Goal: Task Accomplishment & Management: Use online tool/utility

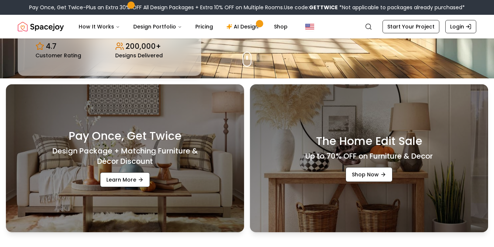
scroll to position [178, 0]
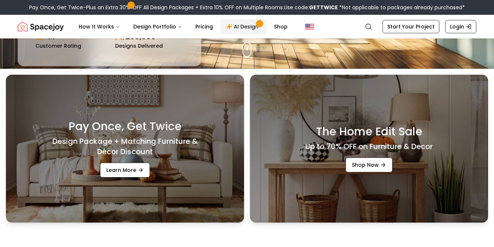
click at [248, 25] on link "AI Design" at bounding box center [243, 26] width 46 height 15
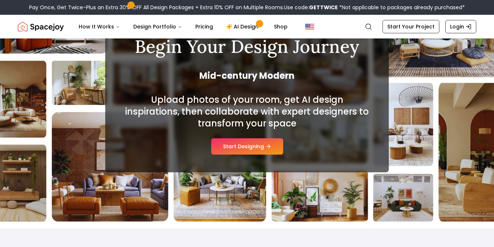
scroll to position [82, 0]
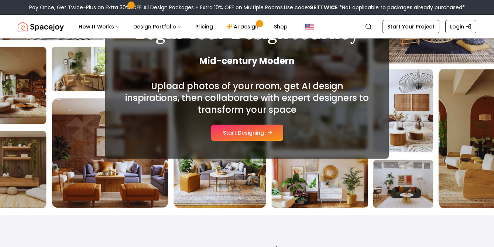
click at [239, 131] on button "Start Designing" at bounding box center [247, 132] width 72 height 16
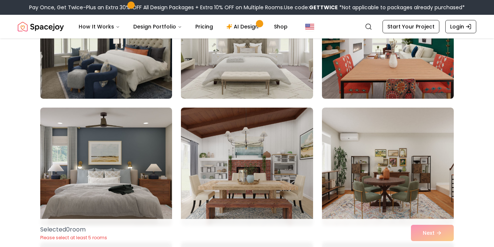
scroll to position [1149, 0]
